Goal: Task Accomplishment & Management: Complete application form

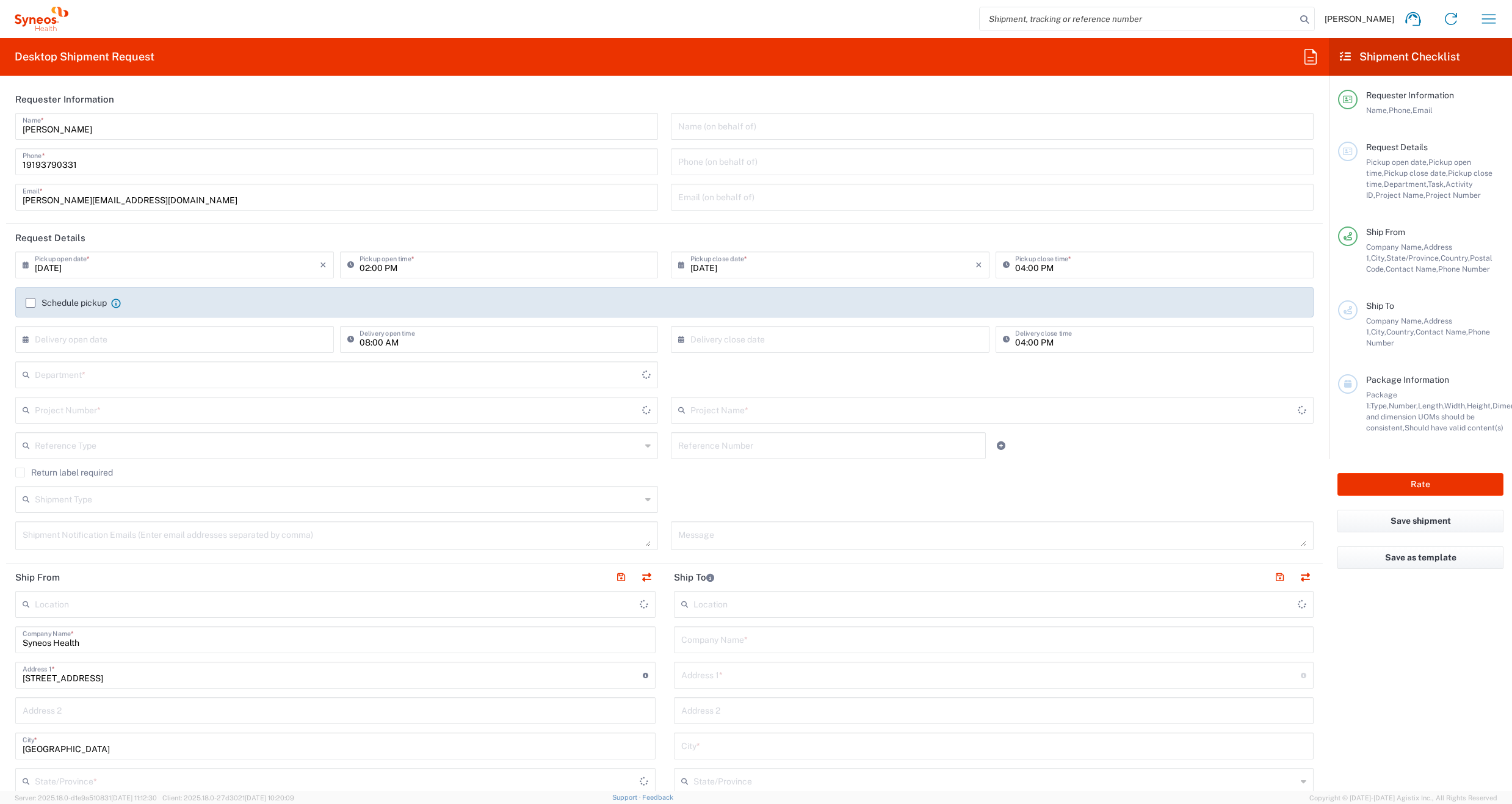
type input "[US_STATE]"
type input "6156"
type input "[GEOGRAPHIC_DATA]"
type input "Syneos Health Communications-[GEOGRAPHIC_DATA] [GEOGRAPHIC_DATA]"
